Goal: Transaction & Acquisition: Book appointment/travel/reservation

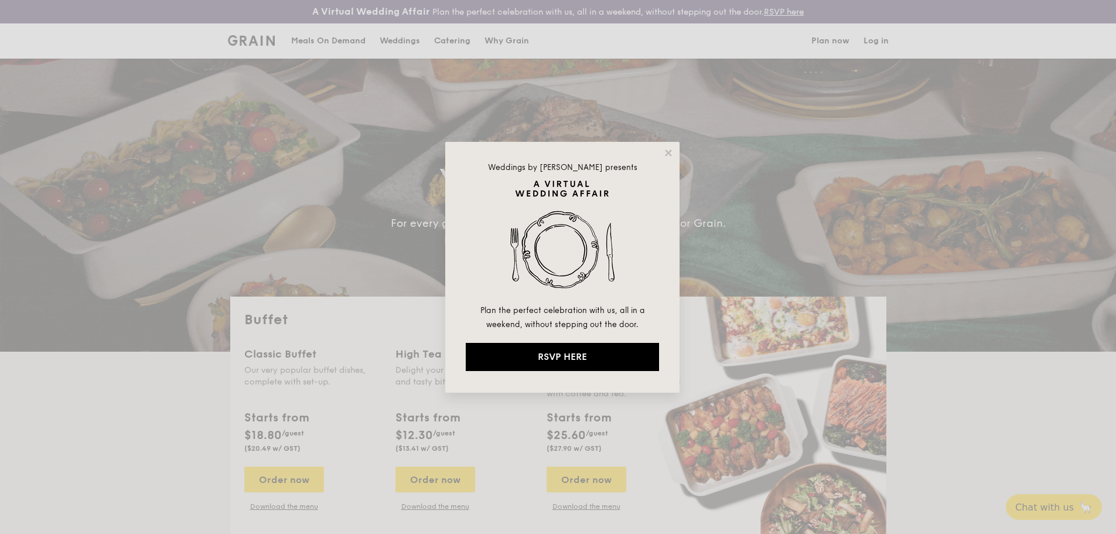
select select
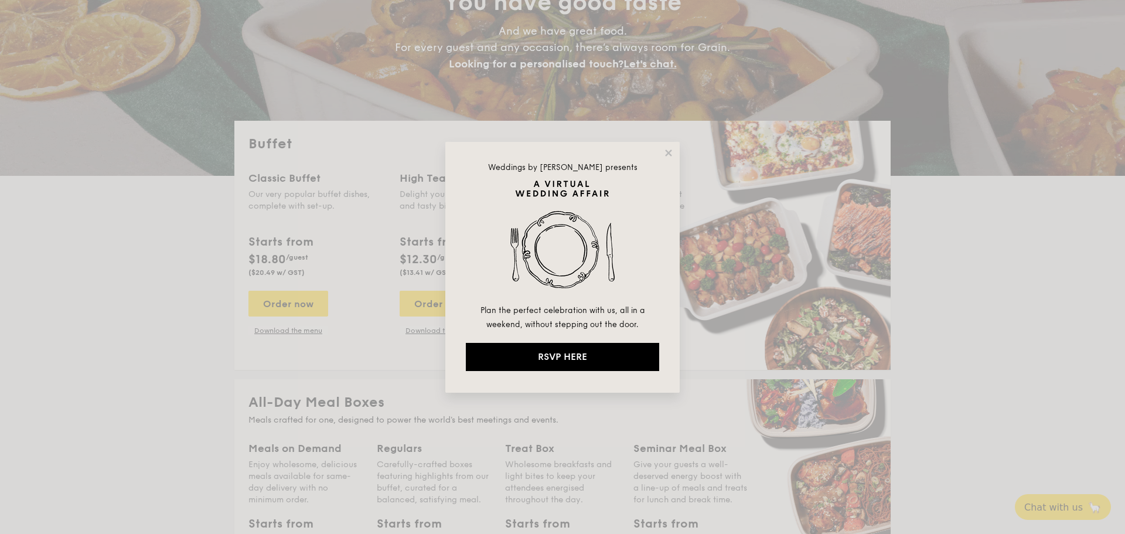
click at [669, 158] on div "Weddings by [PERSON_NAME] presents Plan the perfect celebration with us, all in…" at bounding box center [562, 267] width 234 height 251
click at [669, 149] on icon at bounding box center [668, 153] width 11 height 11
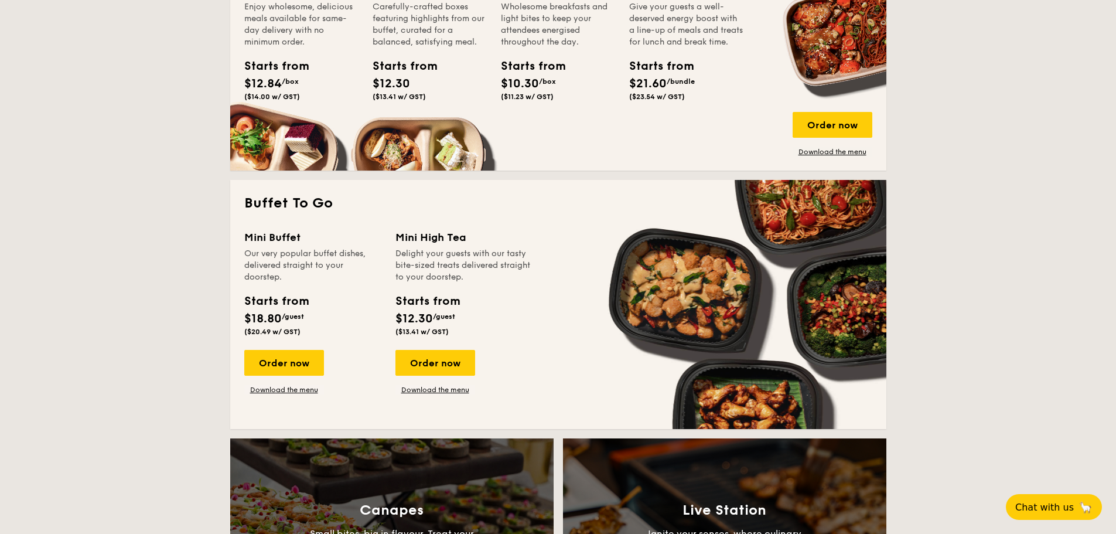
scroll to position [762, 0]
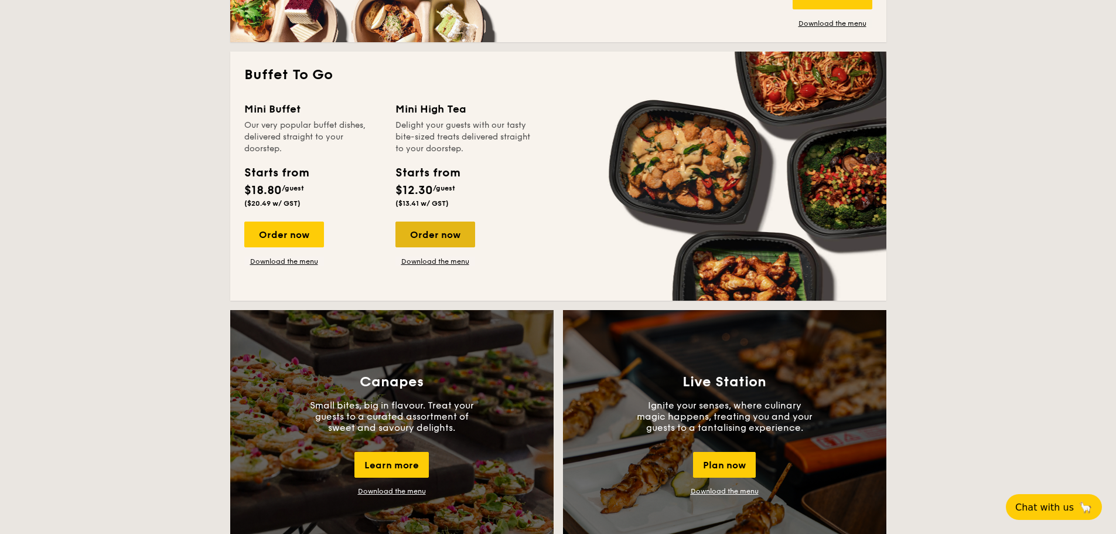
click at [441, 233] on div "Order now" at bounding box center [436, 235] width 80 height 26
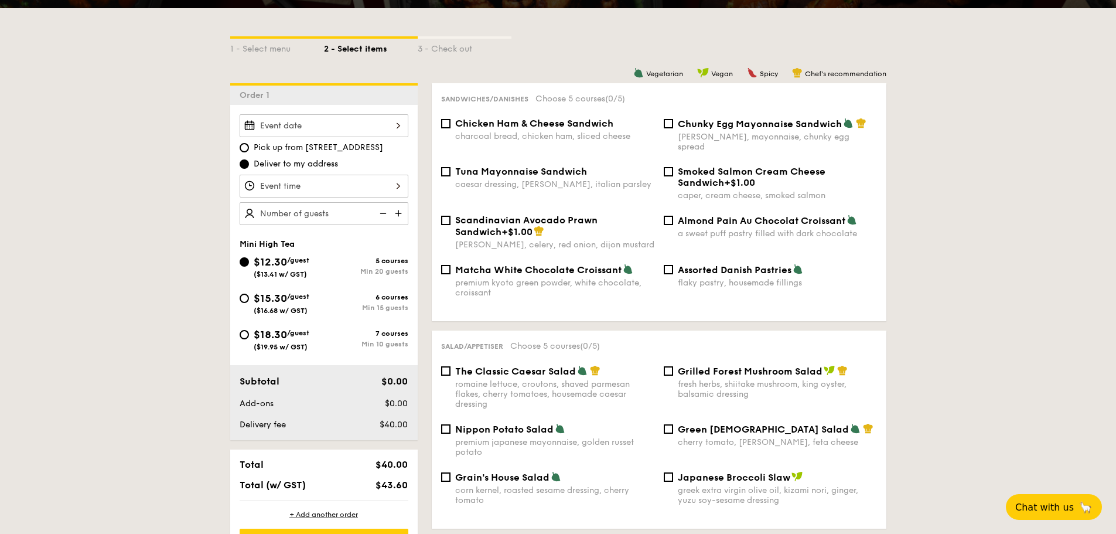
scroll to position [293, 0]
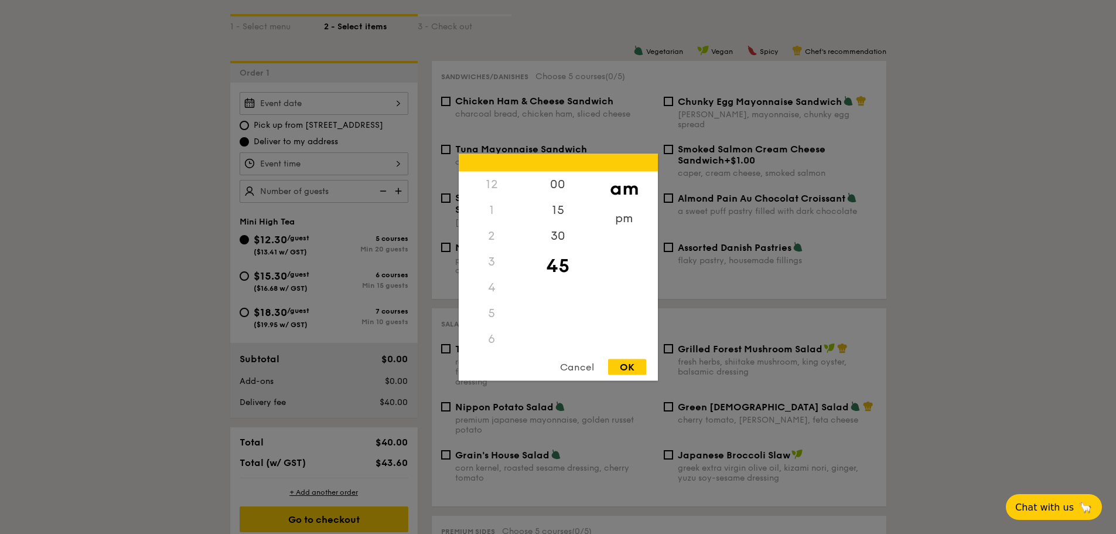
click at [400, 164] on div "12 1 2 3 4 5 6 7 8 9 10 11 00 15 30 45 am pm Cancel OK" at bounding box center [324, 163] width 169 height 23
click at [400, 163] on div at bounding box center [558, 267] width 1116 height 534
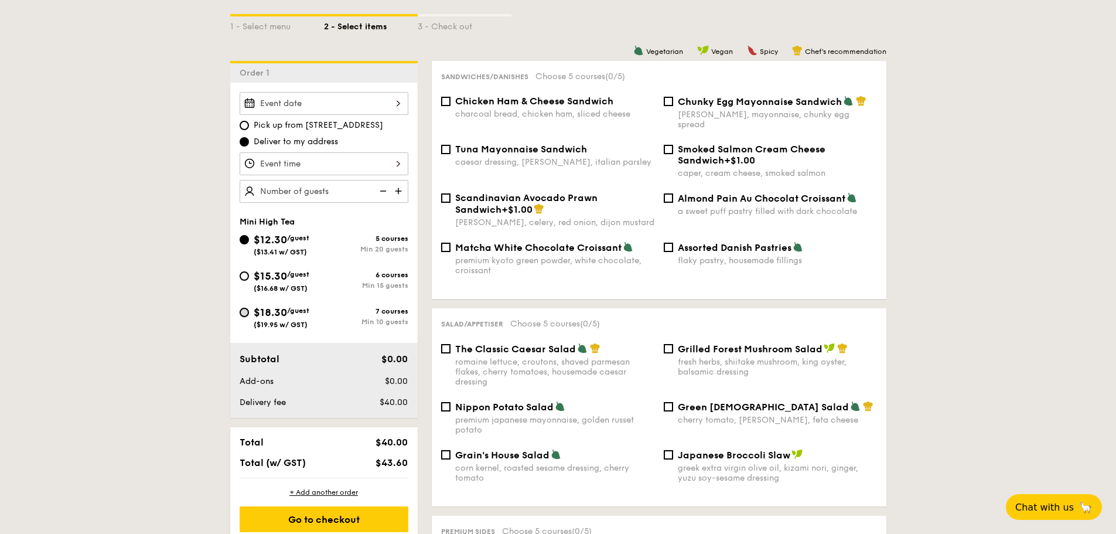
click at [243, 309] on input "$18.30 /guest ($19.95 w/ GST) 7 courses Min 10 guests" at bounding box center [244, 312] width 9 height 9
radio input "true"
click at [396, 189] on img at bounding box center [400, 191] width 18 height 22
click at [384, 192] on img at bounding box center [382, 191] width 18 height 22
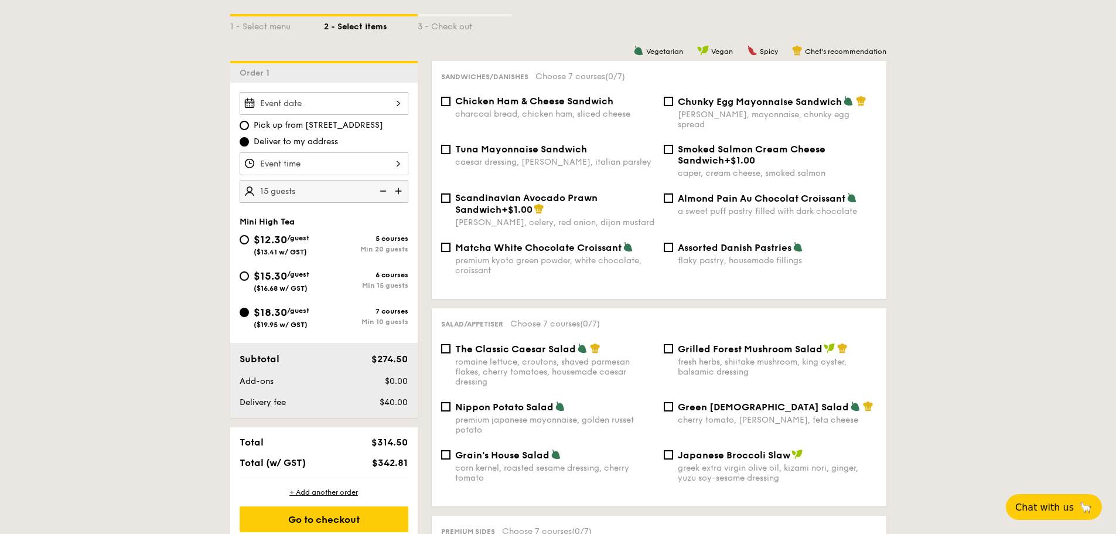
type input "10 guests"
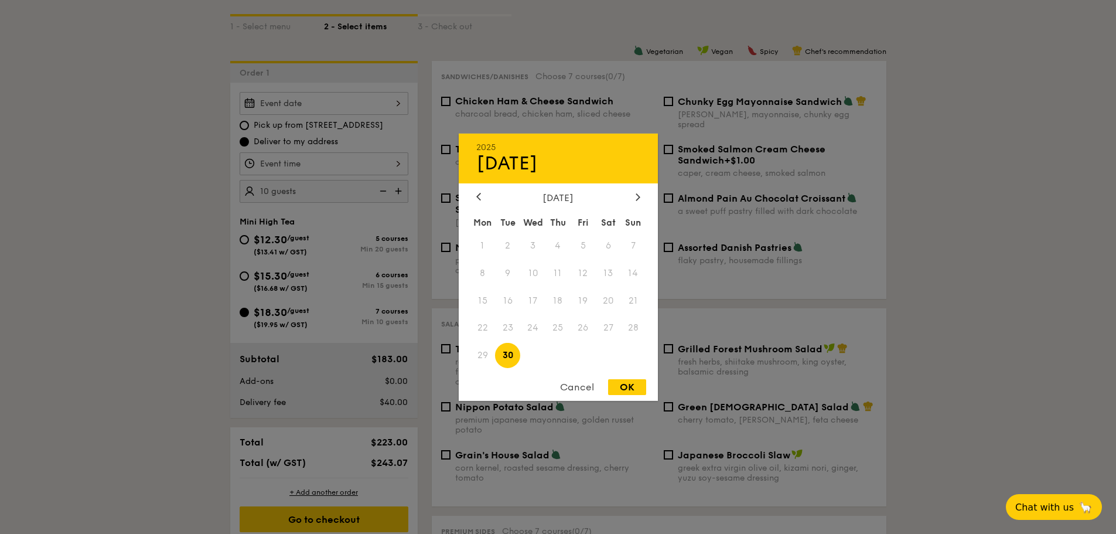
click at [397, 100] on div "2025 Sep [DATE] Tue Wed Thu Fri Sat Sun 1 2 3 4 5 6 7 8 9 10 11 12 13 14 15 16 …" at bounding box center [324, 103] width 169 height 23
click at [644, 198] on div "[DATE]" at bounding box center [558, 197] width 199 height 11
click at [634, 198] on div at bounding box center [638, 197] width 11 height 11
click at [637, 199] on icon at bounding box center [638, 197] width 5 height 8
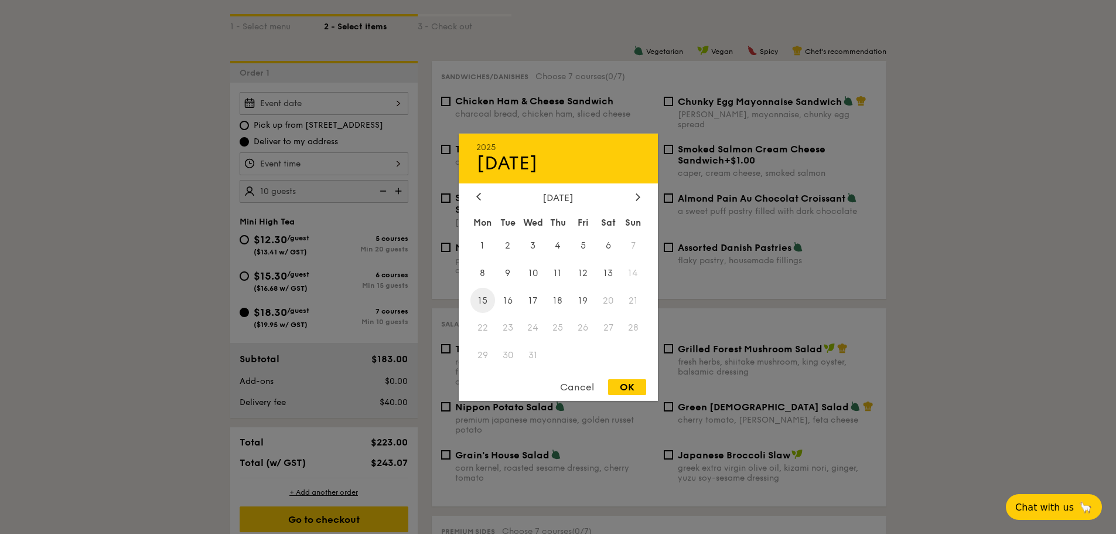
click at [485, 301] on span "15" at bounding box center [483, 300] width 25 height 25
click at [628, 386] on div "OK" at bounding box center [627, 387] width 38 height 16
type input "[DATE]"
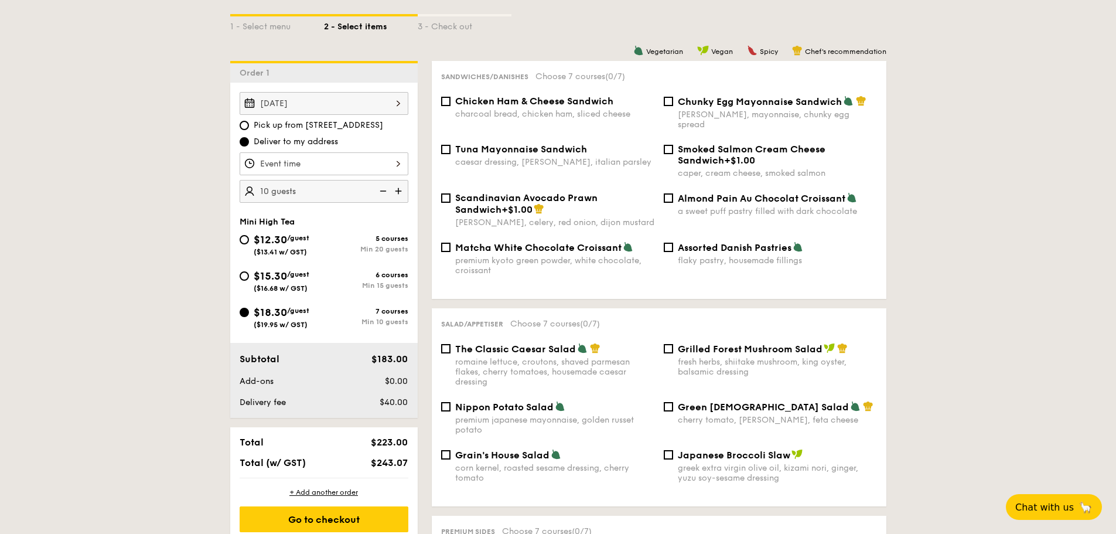
click at [397, 165] on div at bounding box center [324, 163] width 169 height 23
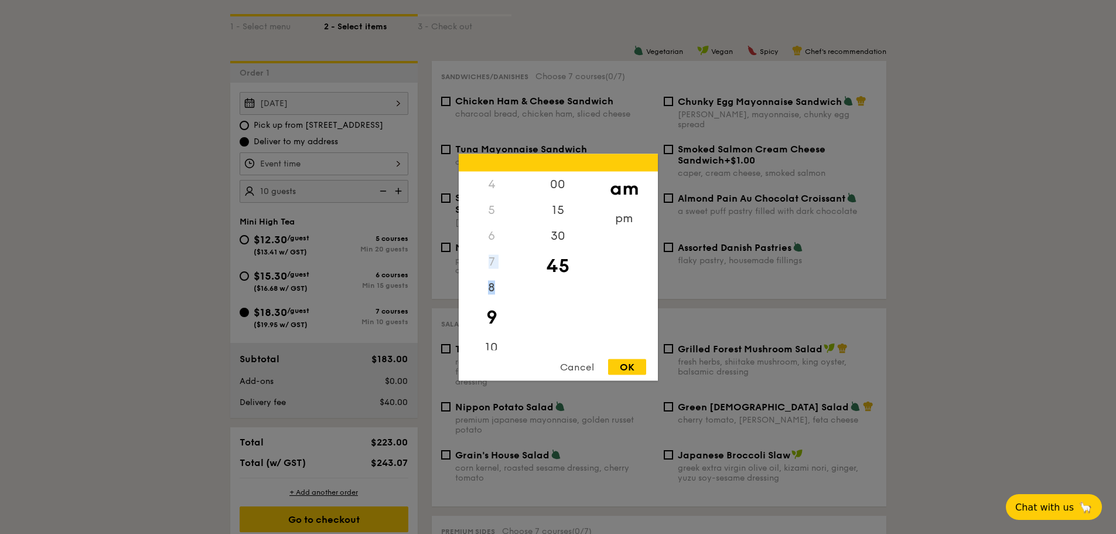
drag, startPoint x: 498, startPoint y: 293, endPoint x: 495, endPoint y: 238, distance: 55.2
click at [495, 238] on div "12 1 2 3 4 5 6 7 8 9 10 11" at bounding box center [492, 260] width 66 height 179
click at [491, 337] on div "11" at bounding box center [492, 333] width 66 height 34
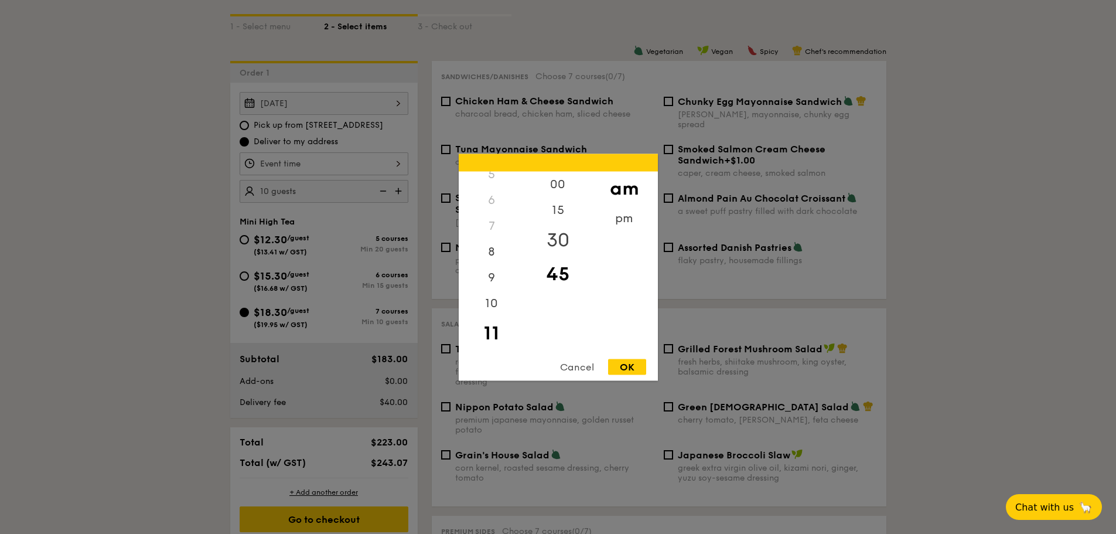
click at [566, 239] on div "30" at bounding box center [558, 240] width 66 height 34
click at [625, 191] on div "am" at bounding box center [624, 188] width 66 height 34
click at [556, 269] on div "45" at bounding box center [558, 274] width 66 height 34
click at [626, 363] on div "OK" at bounding box center [627, 367] width 38 height 16
type input "11:45AM"
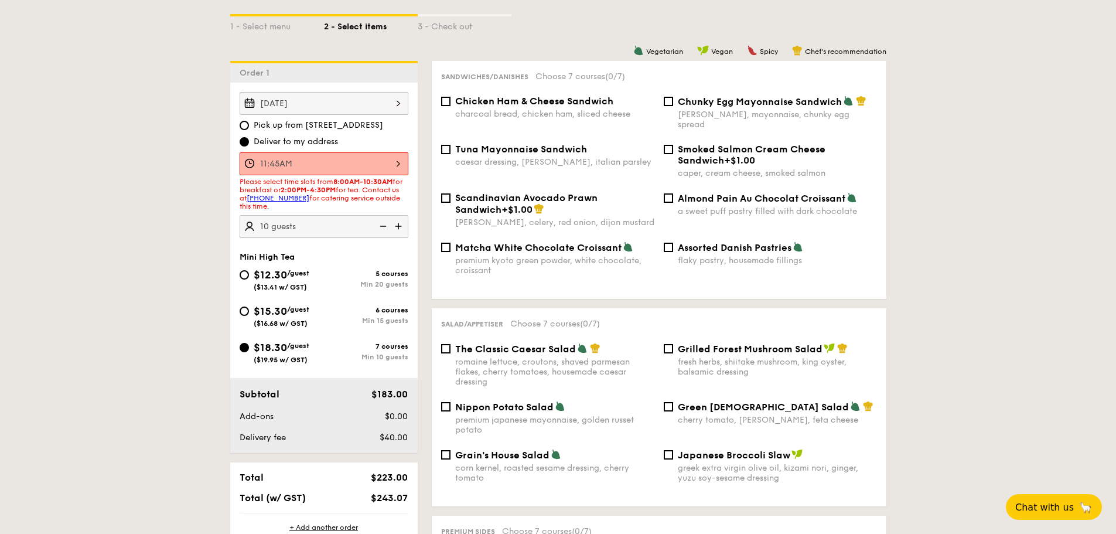
click at [397, 164] on div "11:45AM" at bounding box center [324, 163] width 169 height 23
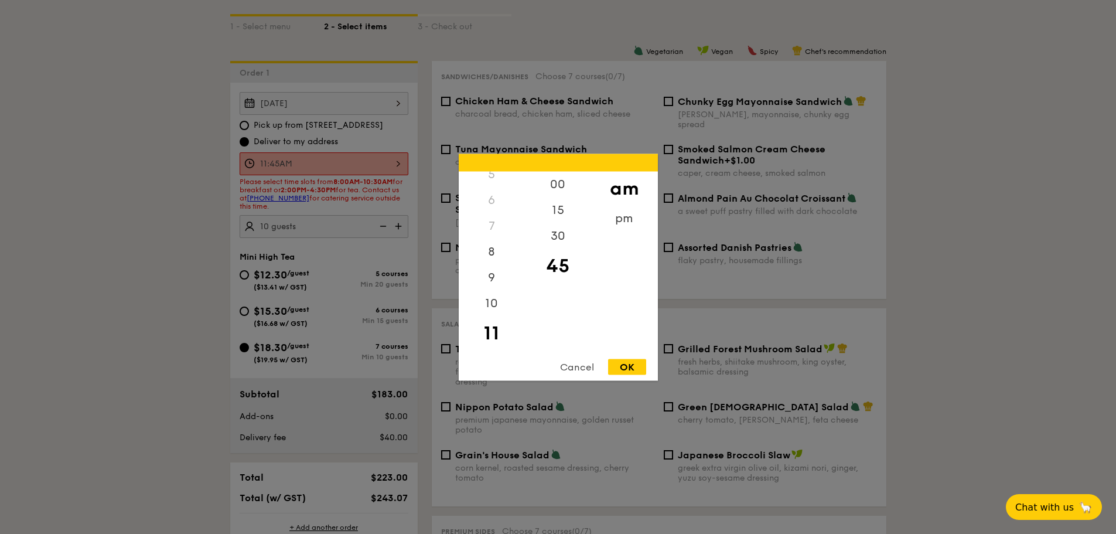
click at [191, 266] on div at bounding box center [558, 267] width 1116 height 534
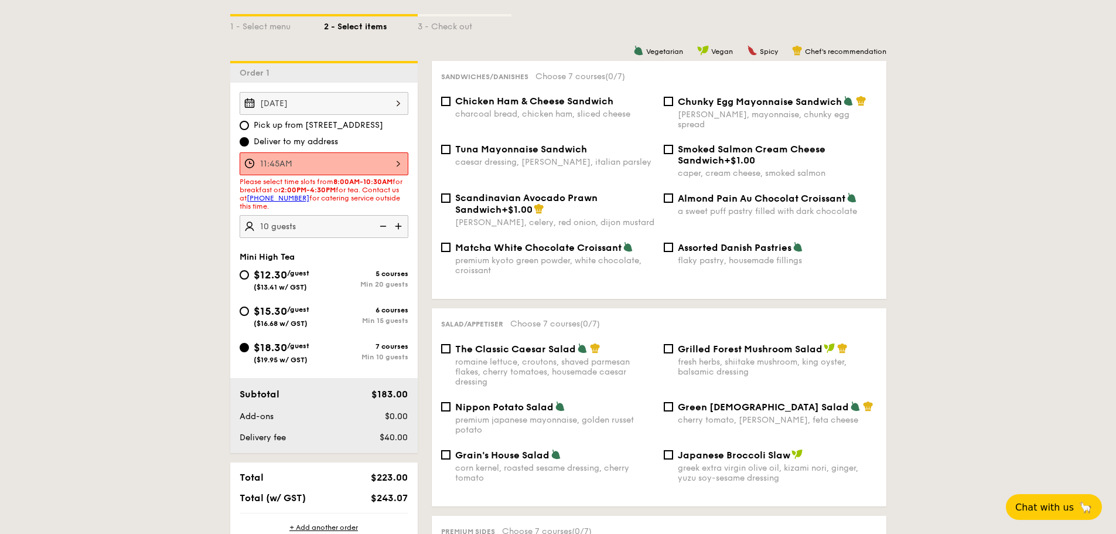
select select
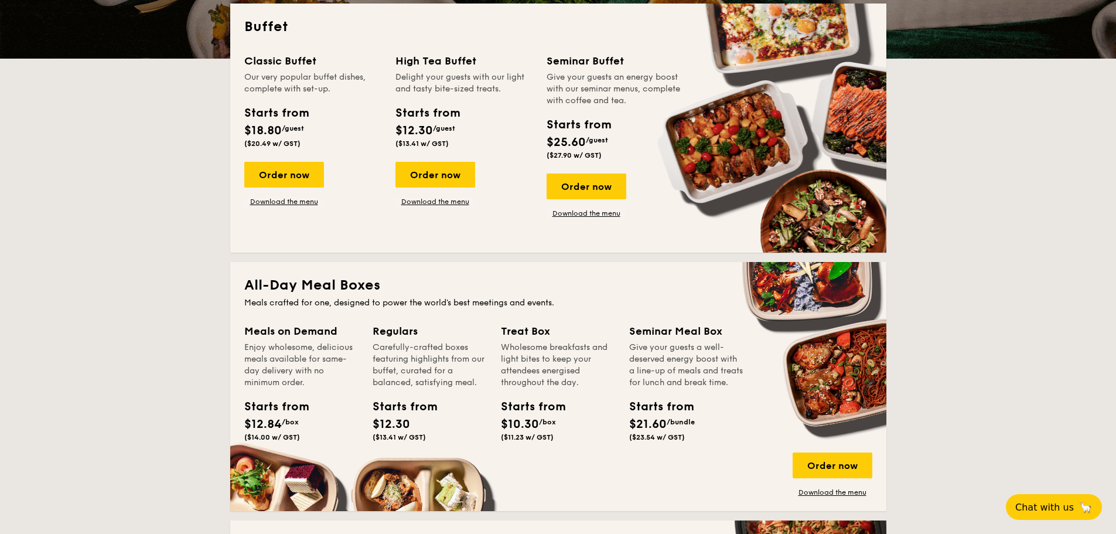
scroll to position [1808, 0]
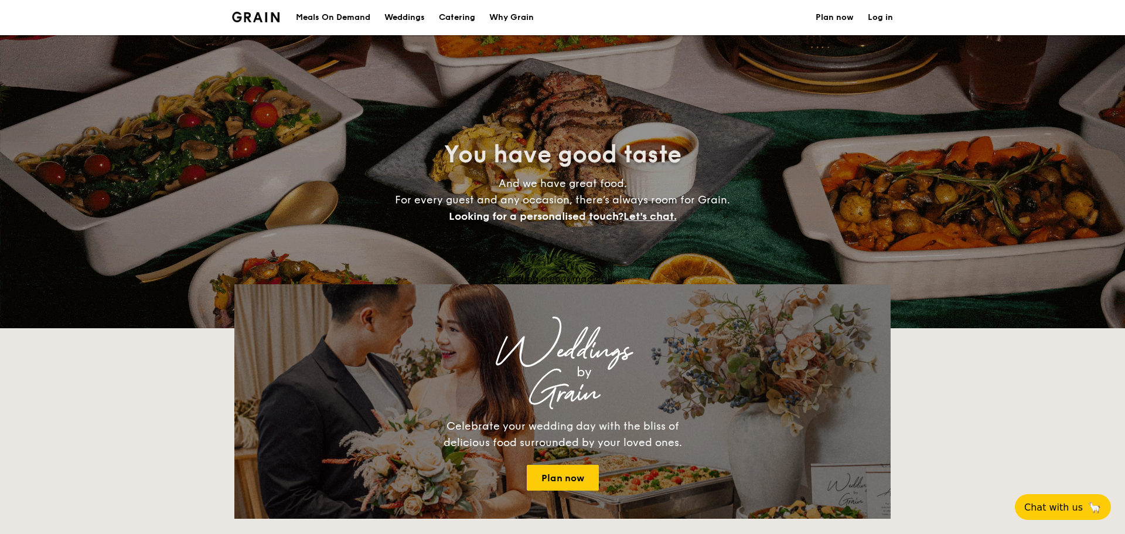
select select
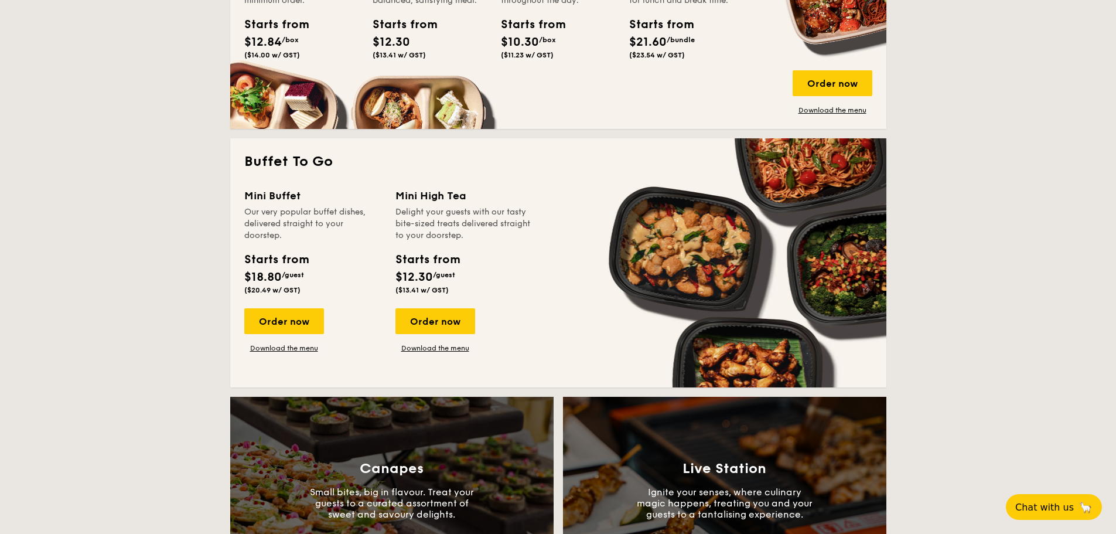
scroll to position [703, 0]
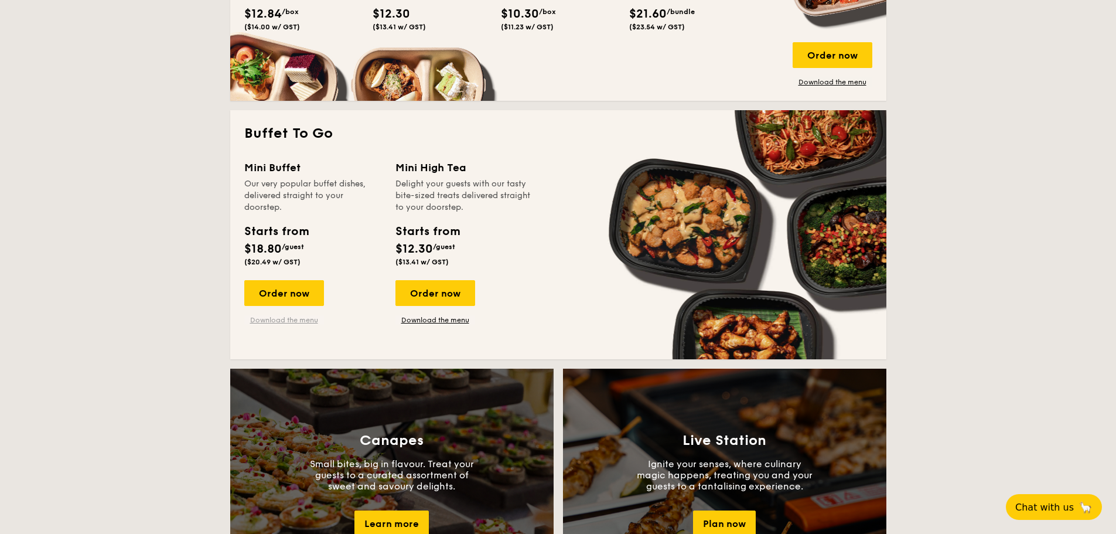
click at [291, 318] on link "Download the menu" at bounding box center [284, 319] width 80 height 9
